Goal: Information Seeking & Learning: Compare options

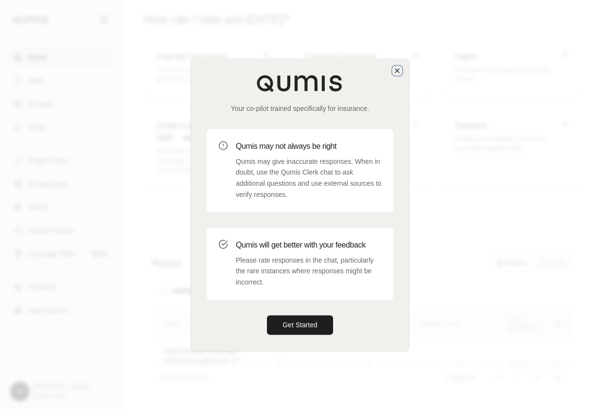
click at [395, 71] on icon "button" at bounding box center [397, 71] width 8 height 8
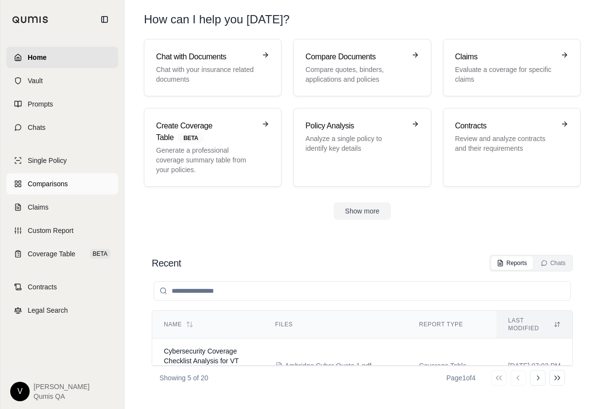
click at [56, 181] on span "Comparisons" at bounding box center [48, 184] width 40 height 10
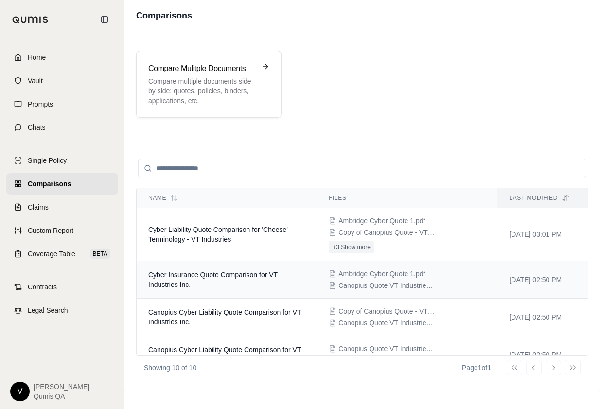
click at [216, 266] on td "Cyber Insurance Quote Comparison for VT Industries Inc." at bounding box center [227, 279] width 180 height 37
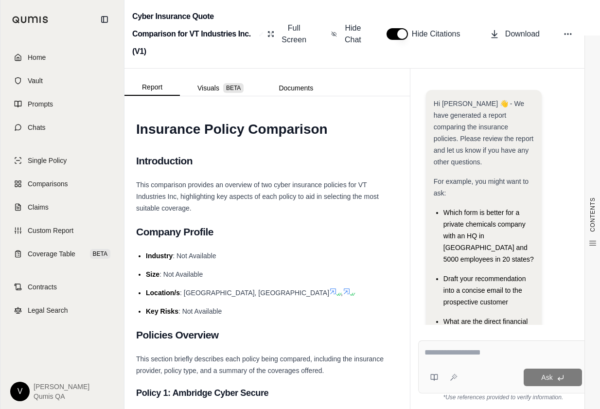
scroll to position [146, 0]
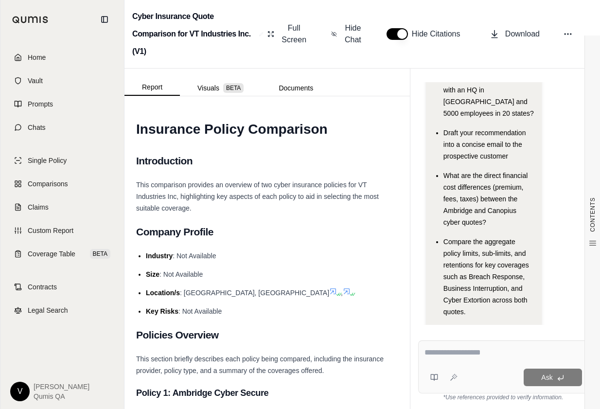
click at [394, 35] on button "button" at bounding box center [396, 34] width 21 height 12
click at [357, 32] on span "Hide Chat" at bounding box center [353, 33] width 20 height 23
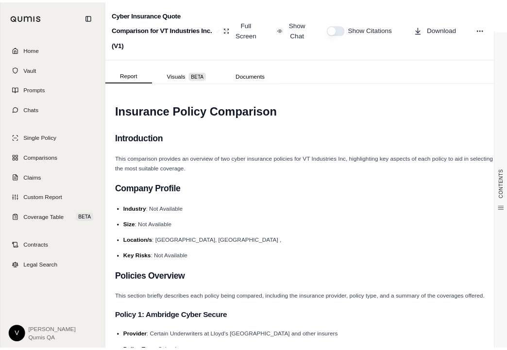
scroll to position [0, 0]
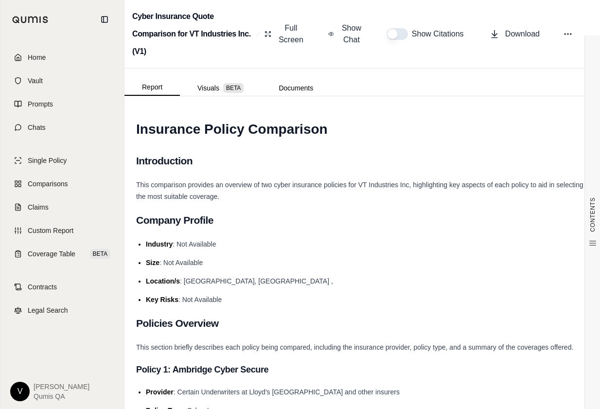
click at [407, 38] on div "Show Citations" at bounding box center [426, 34] width 80 height 12
click at [406, 36] on button "button" at bounding box center [396, 34] width 21 height 12
type button "on"
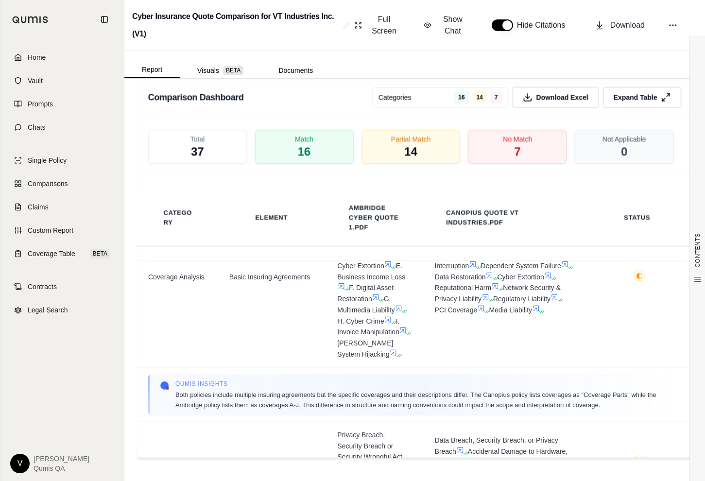
scroll to position [182, 0]
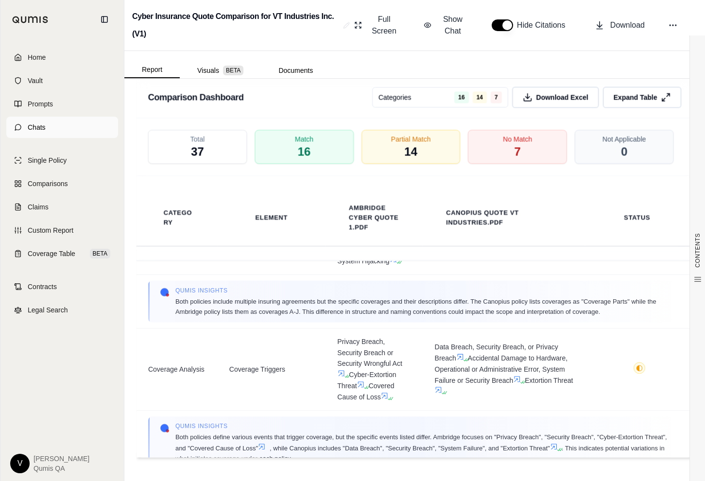
click at [51, 123] on link "Chats" at bounding box center [62, 127] width 112 height 21
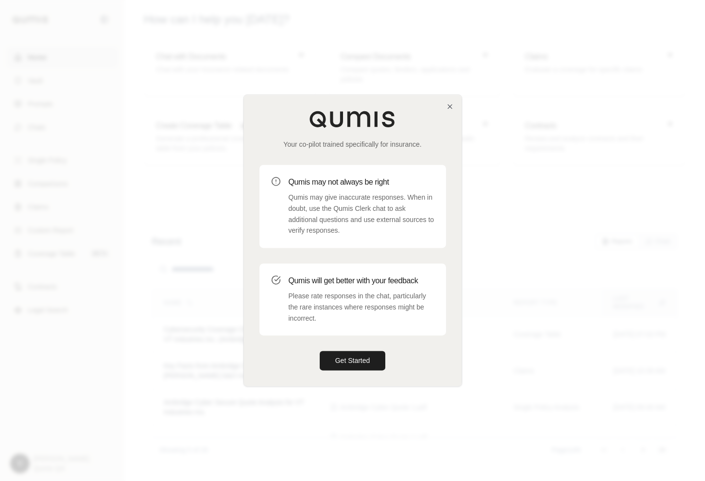
click at [95, 100] on div at bounding box center [352, 240] width 705 height 481
